Goal: Find contact information: Find contact information

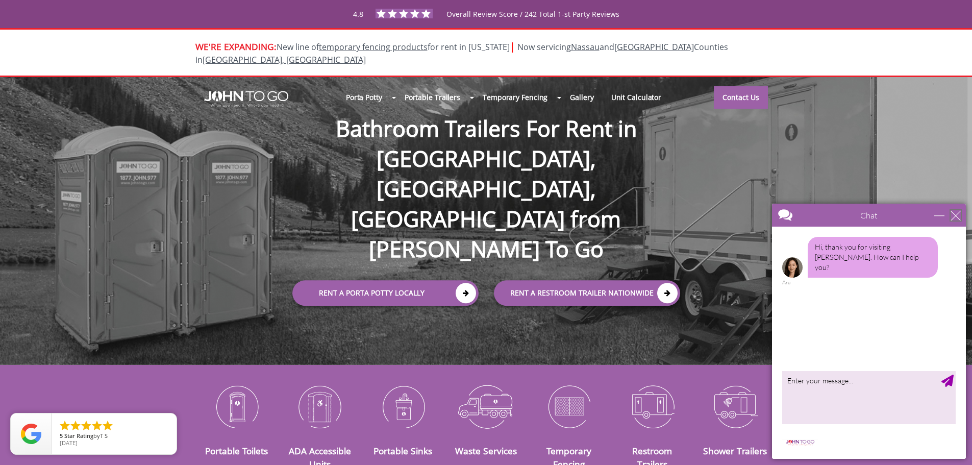
click at [954, 214] on div "close" at bounding box center [955, 215] width 10 height 10
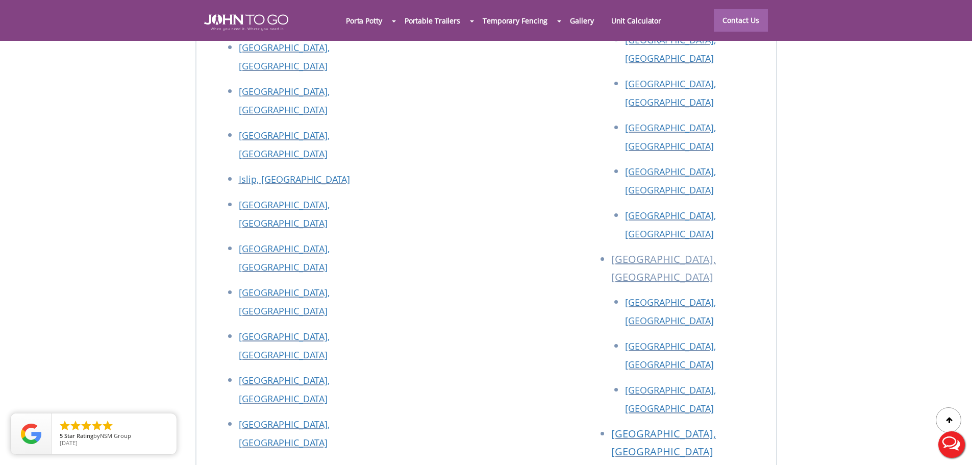
scroll to position [4486, 0]
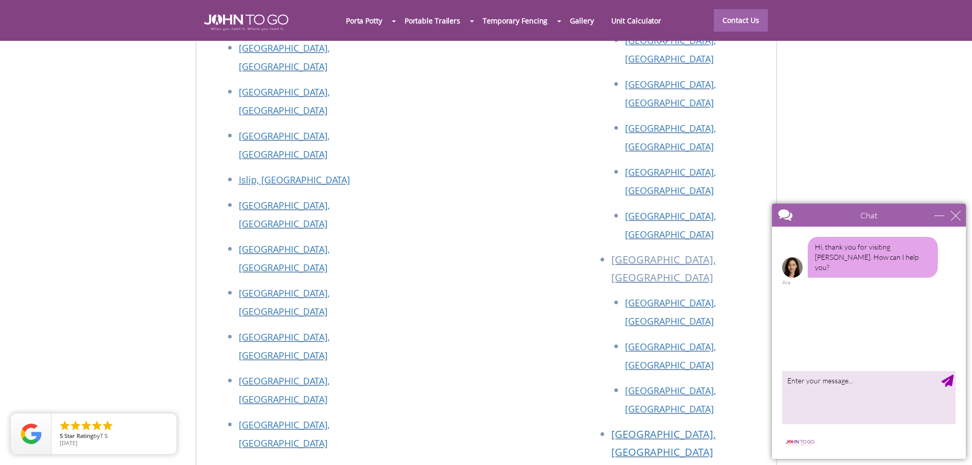
scroll to position [4588, 0]
